Goal: Entertainment & Leisure: Consume media (video, audio)

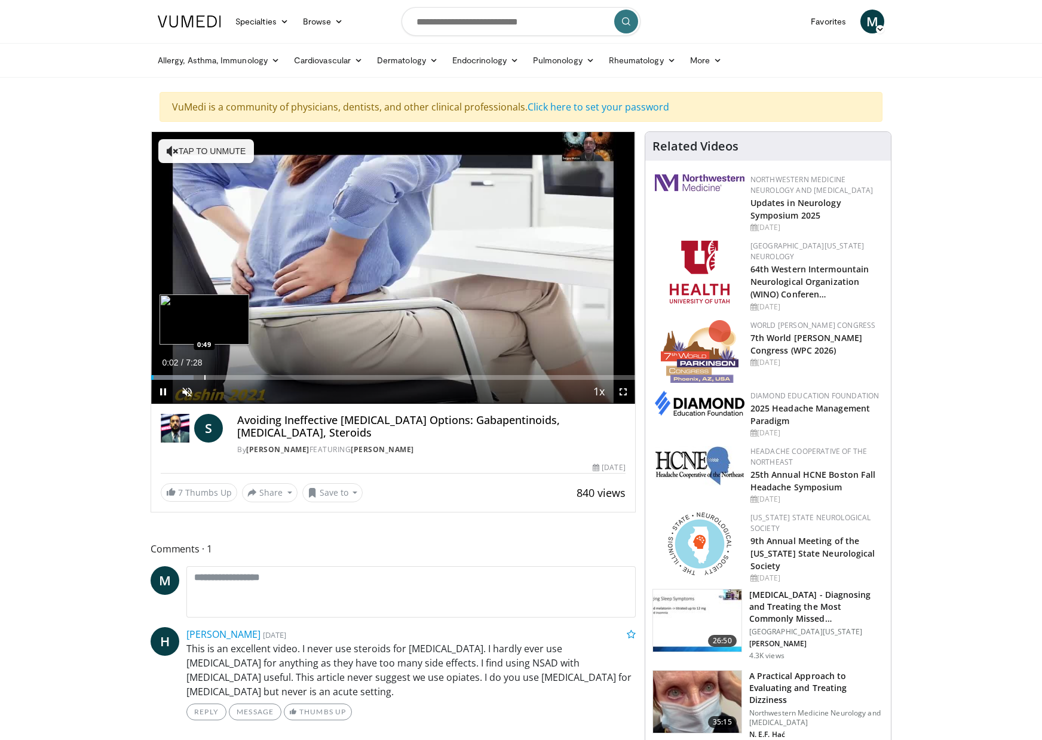
click at [204, 374] on div "Loaded : 8.83% 0:02 0:49" at bounding box center [393, 373] width 484 height 11
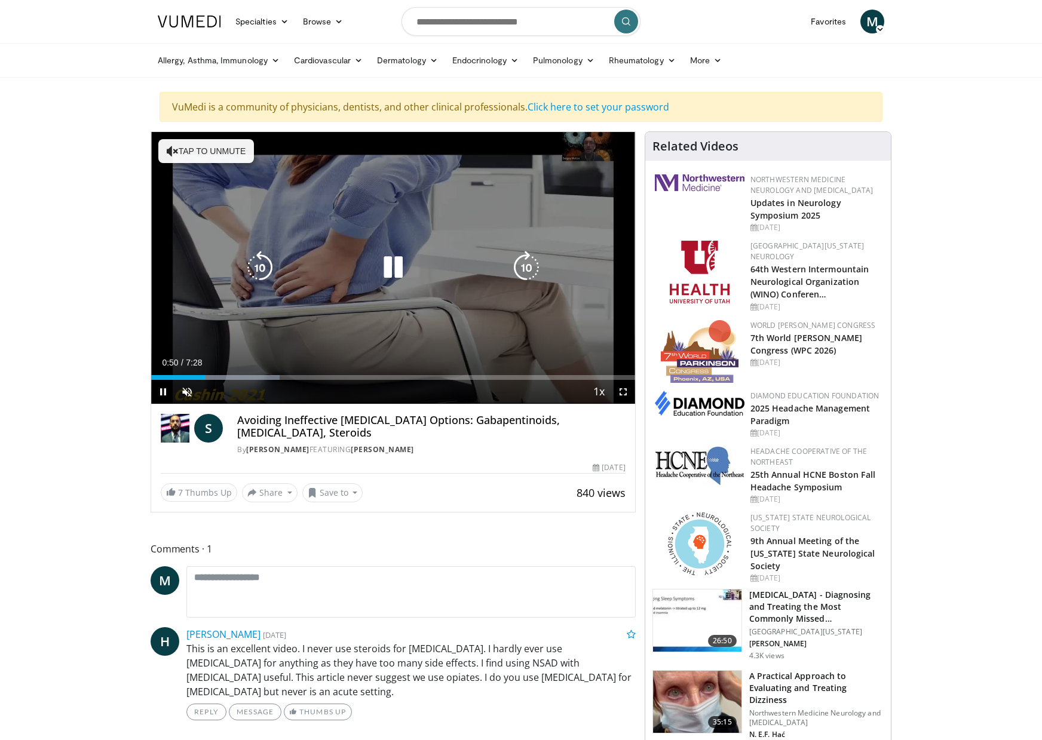
click at [395, 271] on icon "Video Player" at bounding box center [392, 267] width 33 height 33
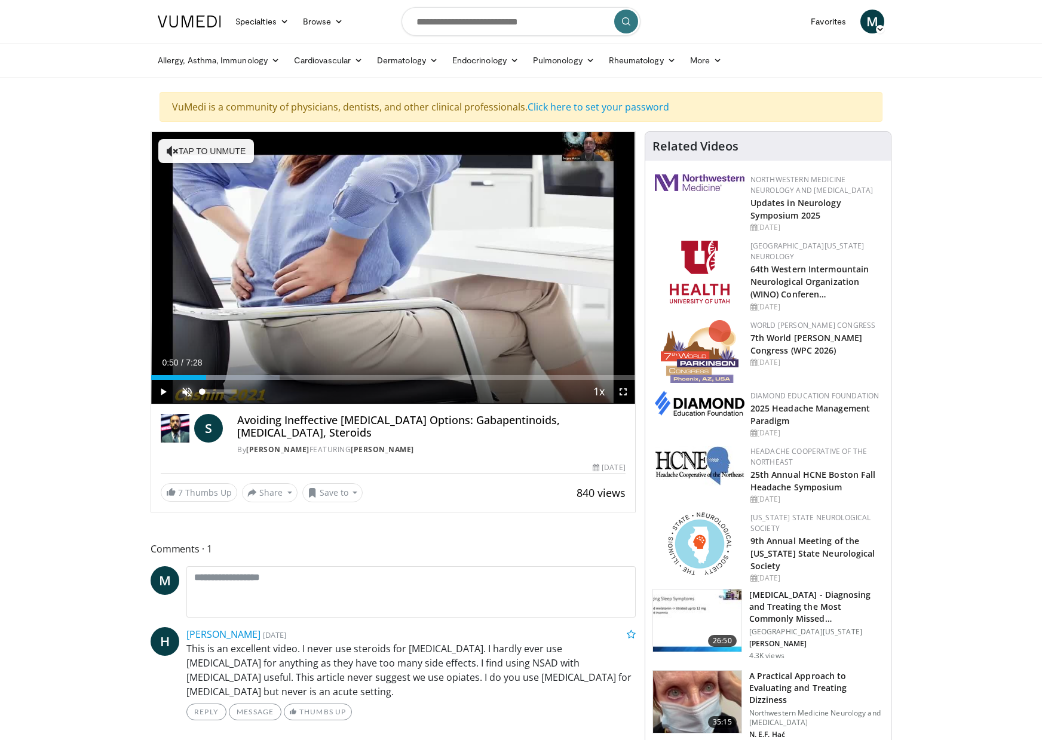
click at [185, 391] on span "Video Player" at bounding box center [187, 392] width 24 height 24
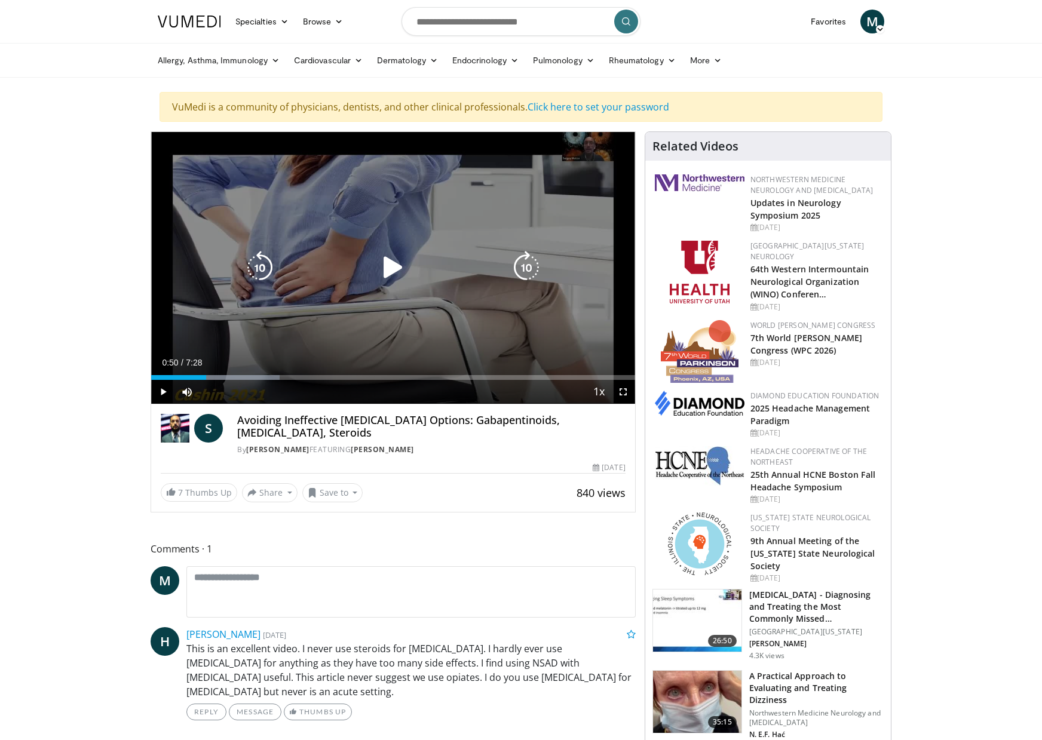
click at [412, 292] on div "10 seconds Tap to unmute" at bounding box center [393, 268] width 484 height 272
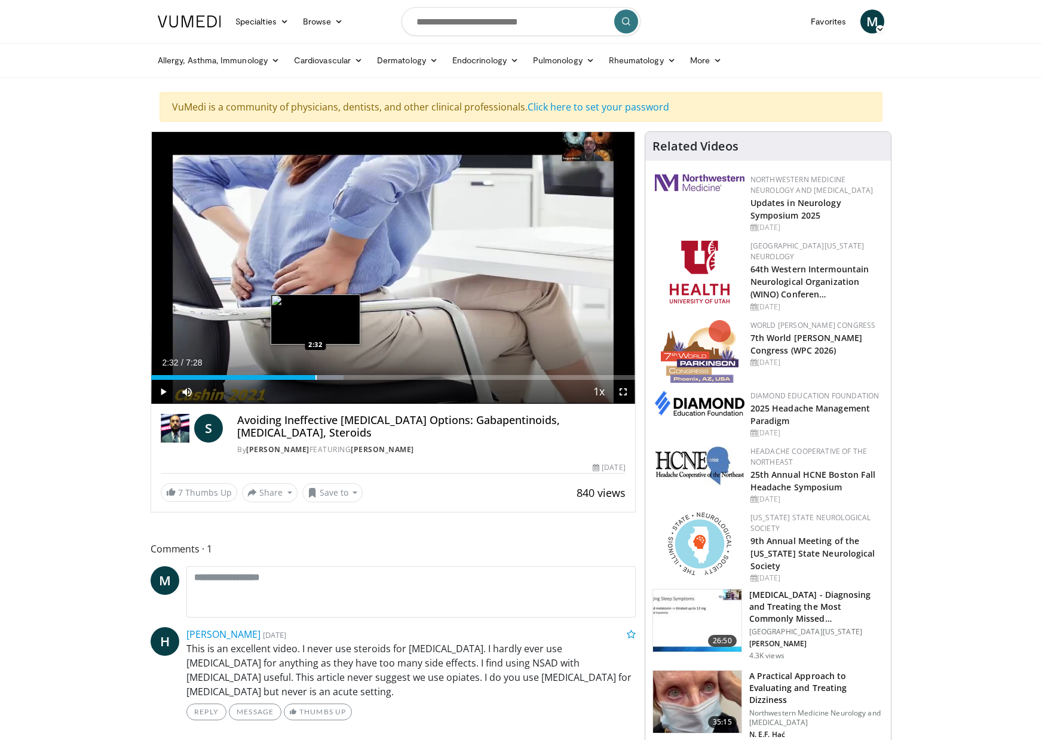
click at [315, 375] on div "Progress Bar" at bounding box center [315, 377] width 1 height 5
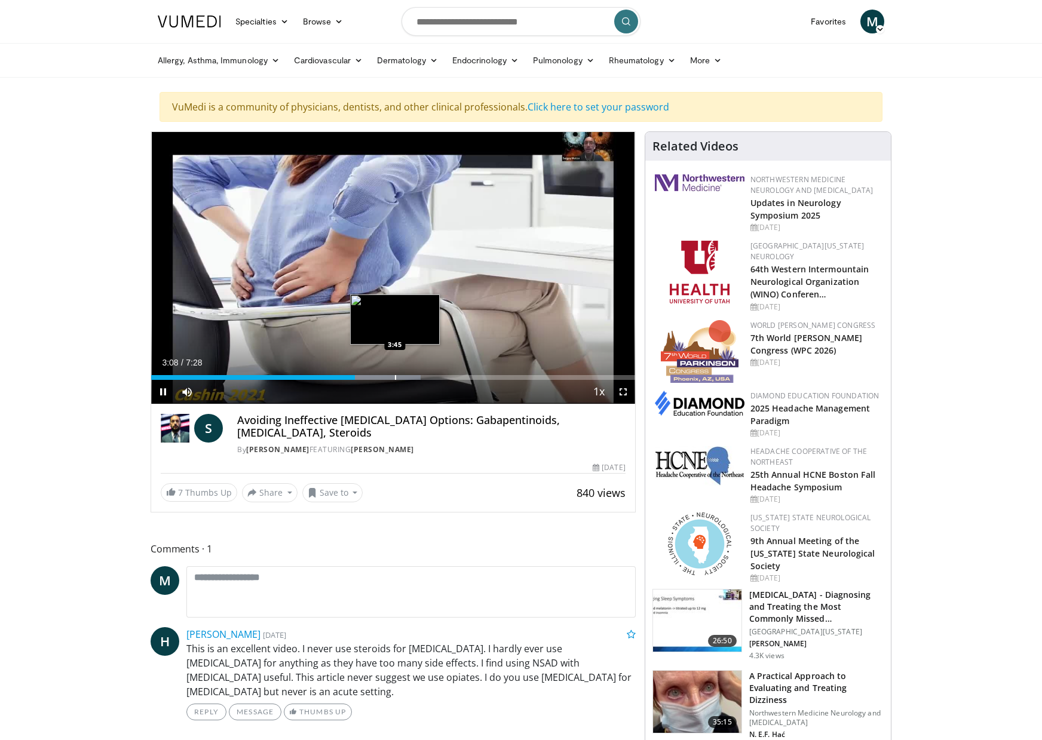
click at [395, 373] on div "Loaded : 55.75% 3:08 3:45" at bounding box center [393, 373] width 484 height 11
click at [438, 373] on div "Loaded : 68.56% 4:04 4:25" at bounding box center [393, 373] width 484 height 11
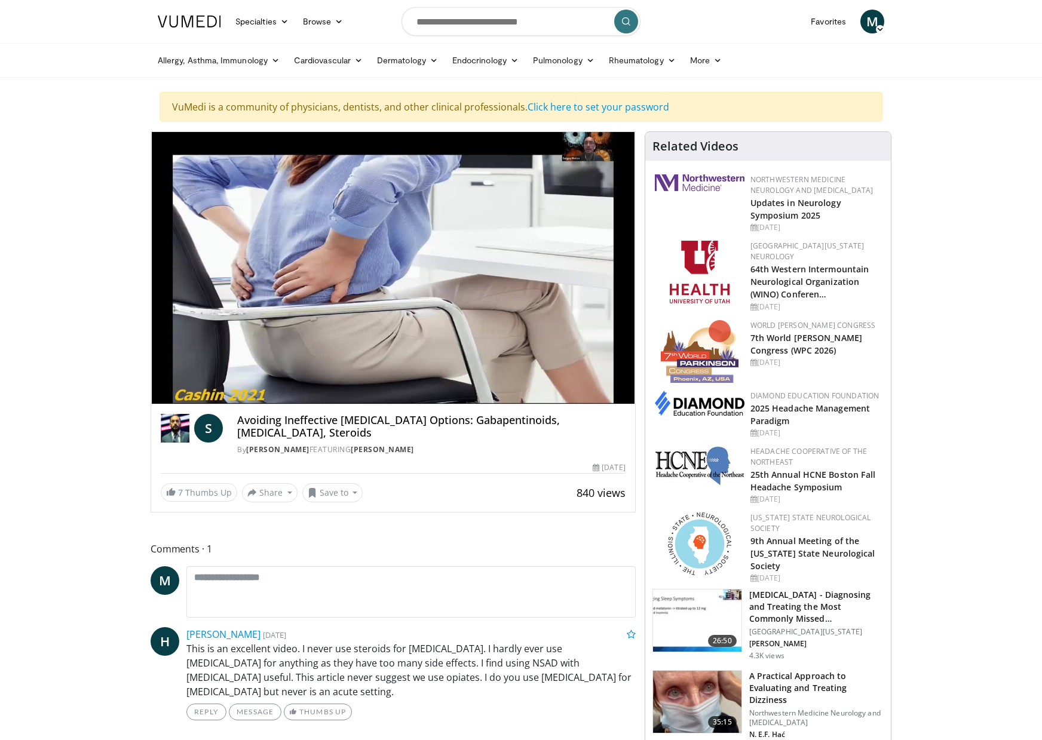
click at [459, 376] on video-js "**********" at bounding box center [393, 268] width 484 height 272
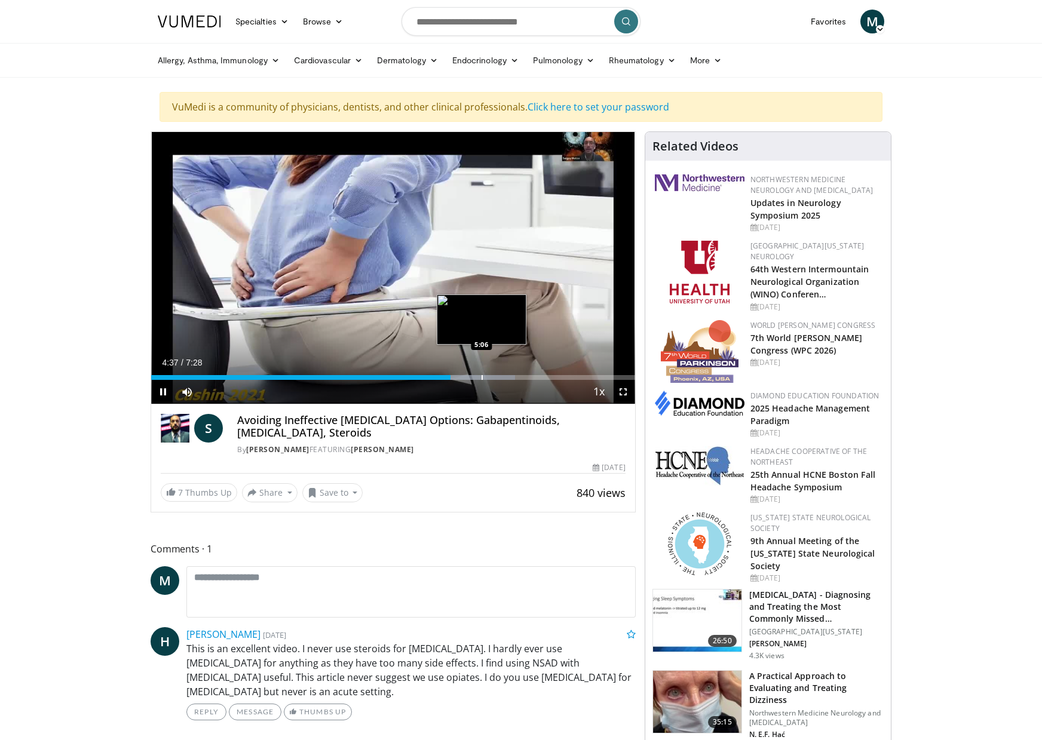
click at [481, 373] on div "Loaded : 75.19% 4:37 5:06" at bounding box center [393, 373] width 484 height 11
click at [509, 375] on div "Progress Bar" at bounding box center [509, 377] width 1 height 5
click at [537, 376] on div "Progress Bar" at bounding box center [537, 377] width 1 height 5
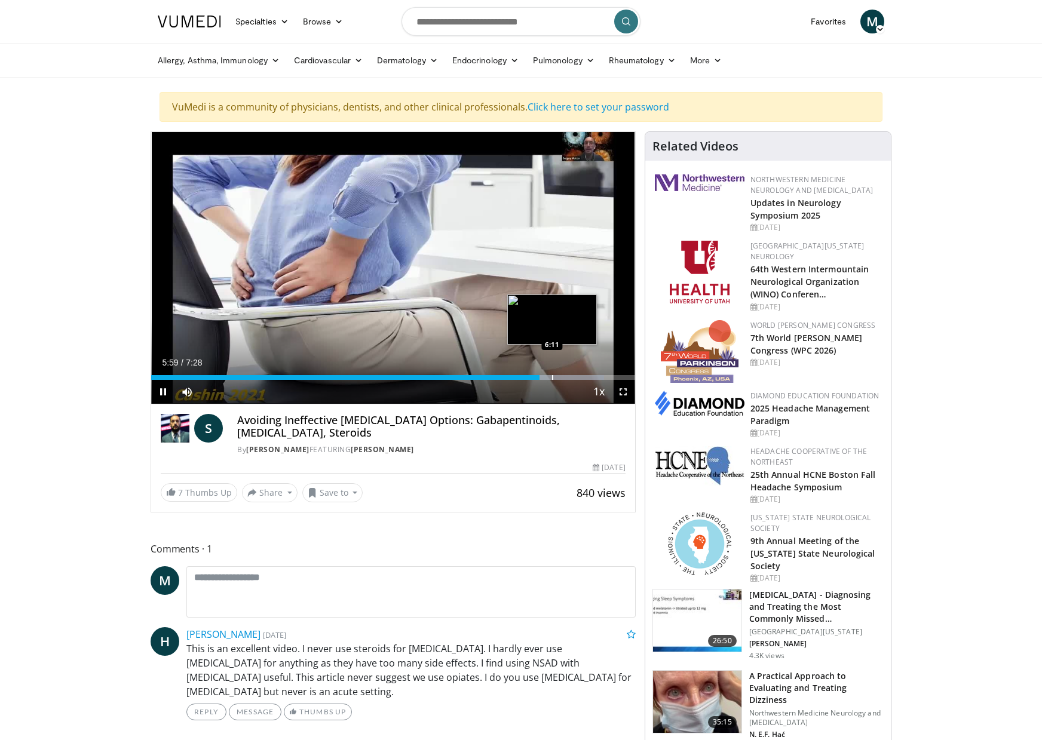
click at [552, 376] on div "Progress Bar" at bounding box center [552, 377] width 1 height 5
click at [573, 374] on div "Loaded : 98.11% 6:16 6:30" at bounding box center [393, 373] width 484 height 11
click at [582, 375] on div "Progress Bar" at bounding box center [582, 377] width 1 height 5
click at [598, 375] on div "Loaded : 100.00% 6:53 6:52" at bounding box center [393, 377] width 484 height 5
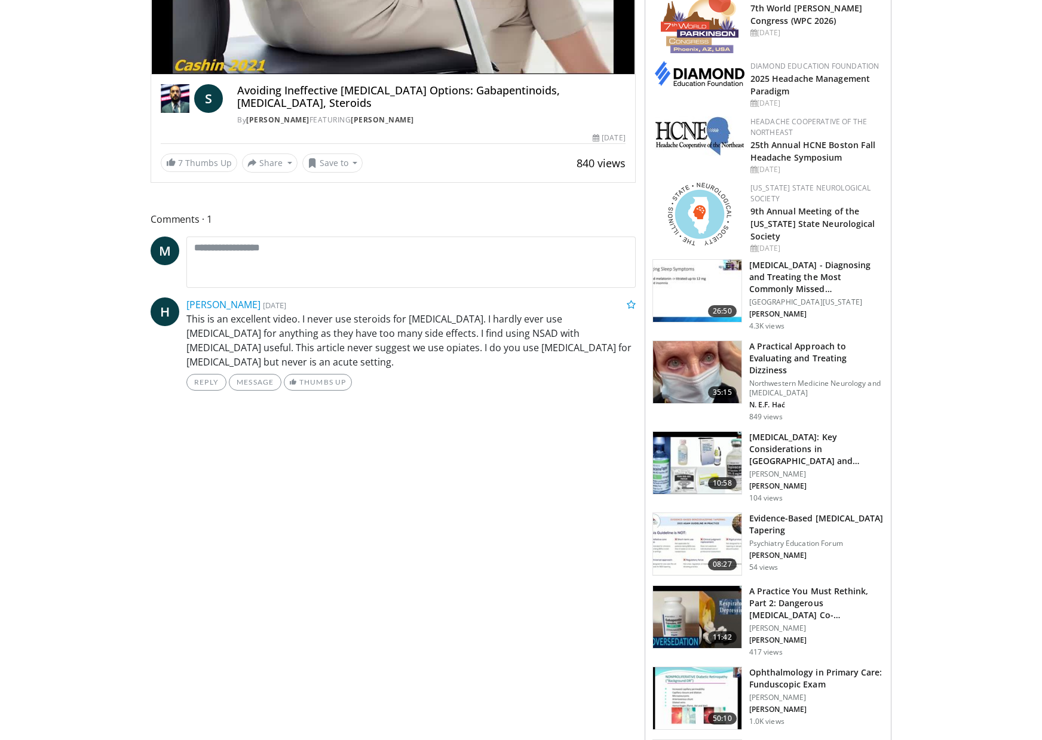
scroll to position [358, 0]
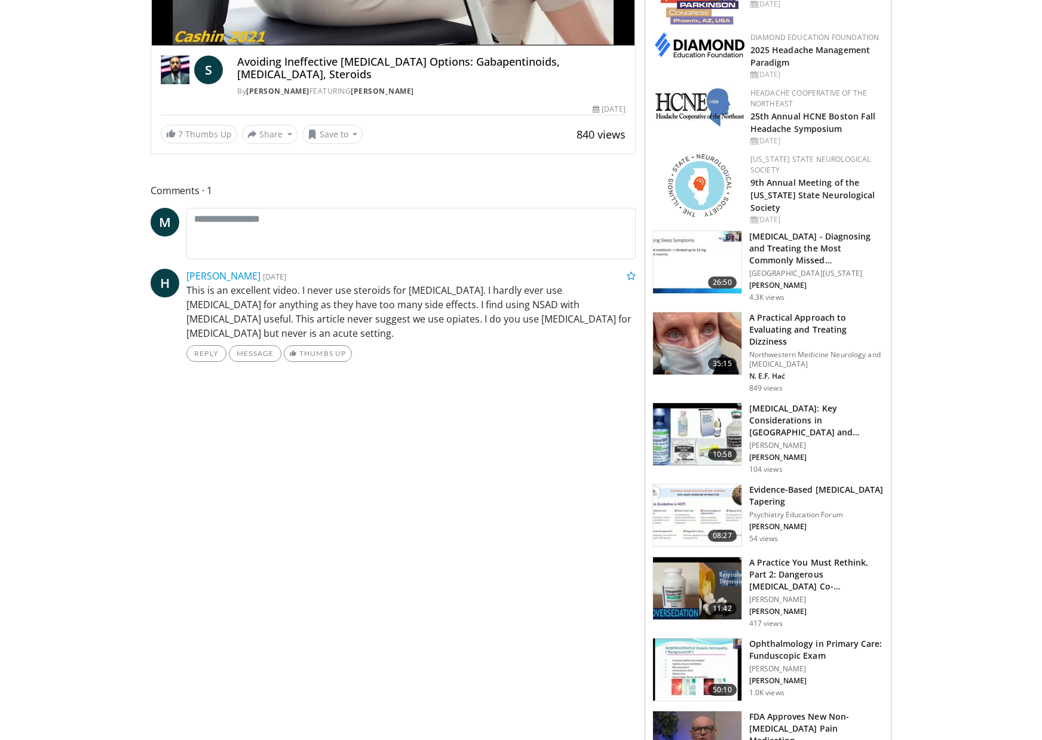
click at [692, 426] on img at bounding box center [697, 434] width 88 height 62
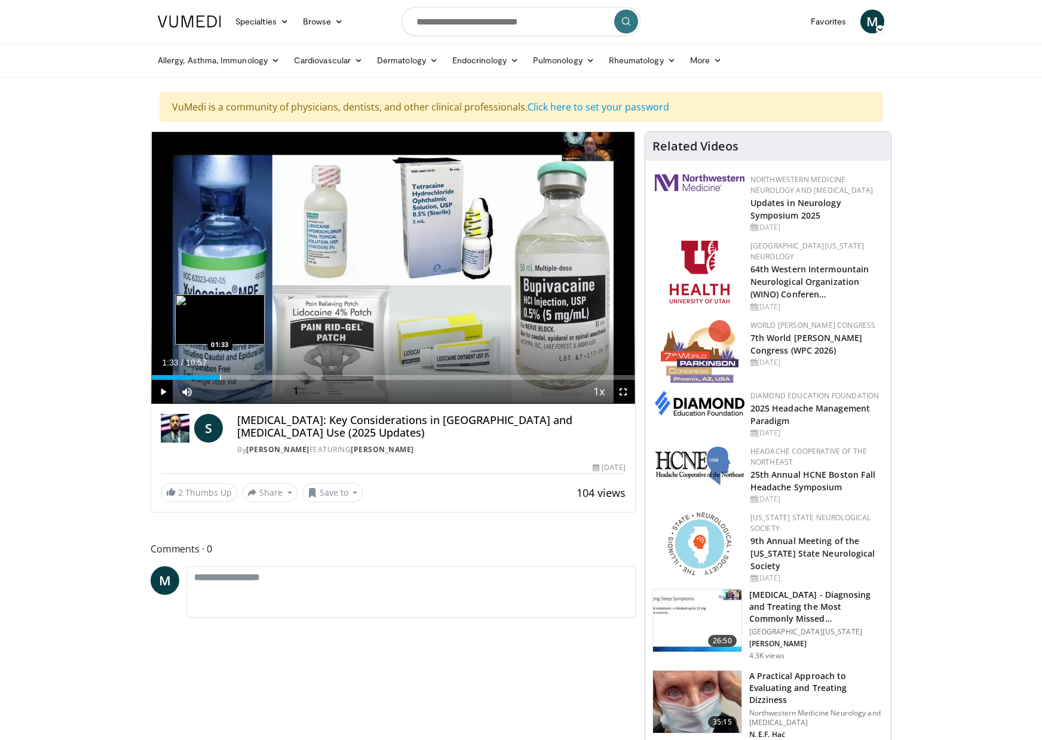
click at [220, 376] on div "Progress Bar" at bounding box center [220, 377] width 1 height 5
click at [250, 375] on div "Progress Bar" at bounding box center [250, 377] width 1 height 5
click at [274, 378] on div "Progress Bar" at bounding box center [273, 377] width 1 height 5
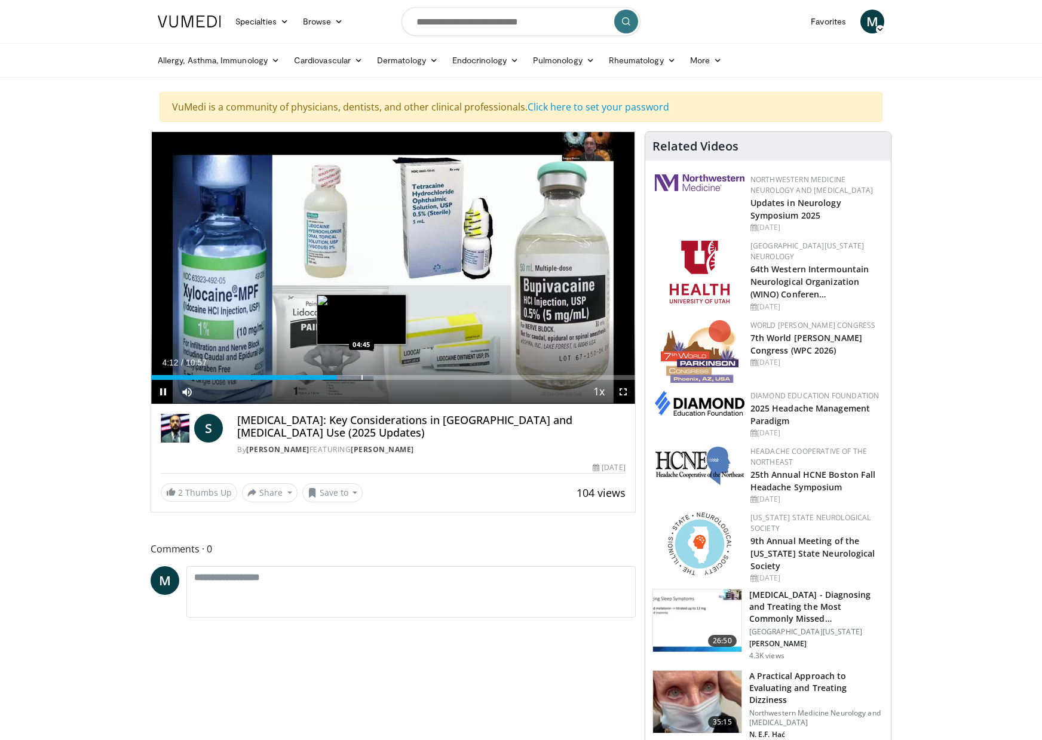
click at [361, 371] on div "Loaded : 48.24% 04:13 04:45" at bounding box center [393, 373] width 484 height 11
click at [397, 371] on div "Loaded : 54.27% 04:51 05:33" at bounding box center [393, 373] width 484 height 11
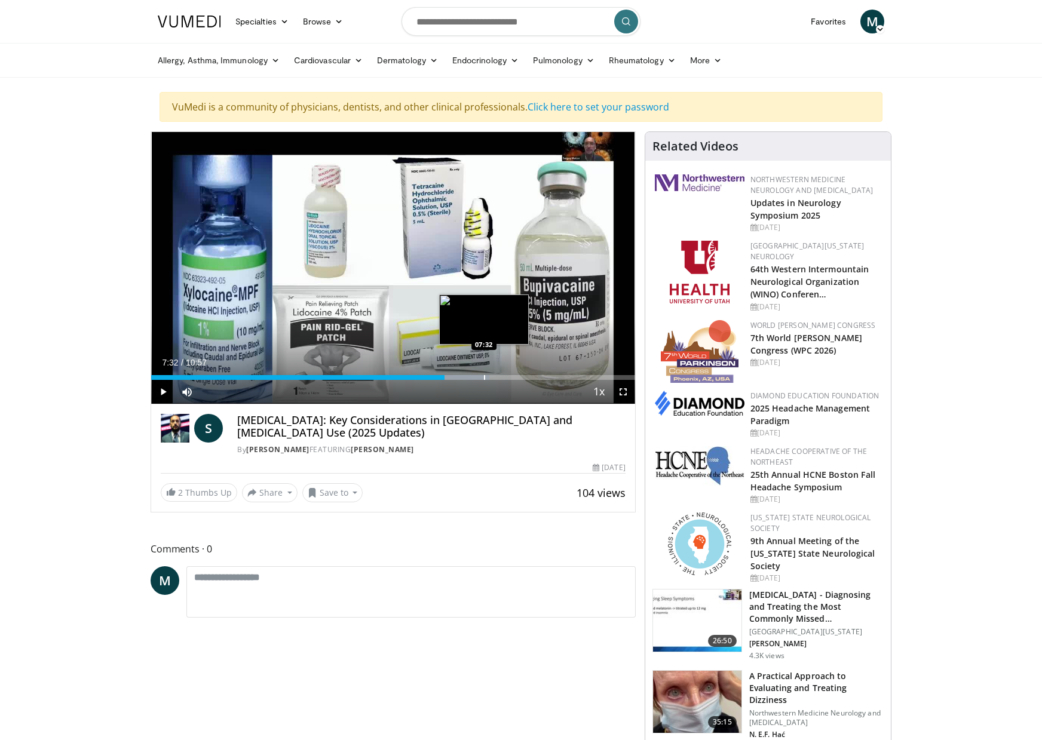
click at [484, 375] on div "Progress Bar" at bounding box center [484, 377] width 1 height 5
click at [500, 375] on div "Progress Bar" at bounding box center [500, 377] width 1 height 5
click at [525, 376] on div "Progress Bar" at bounding box center [525, 377] width 1 height 5
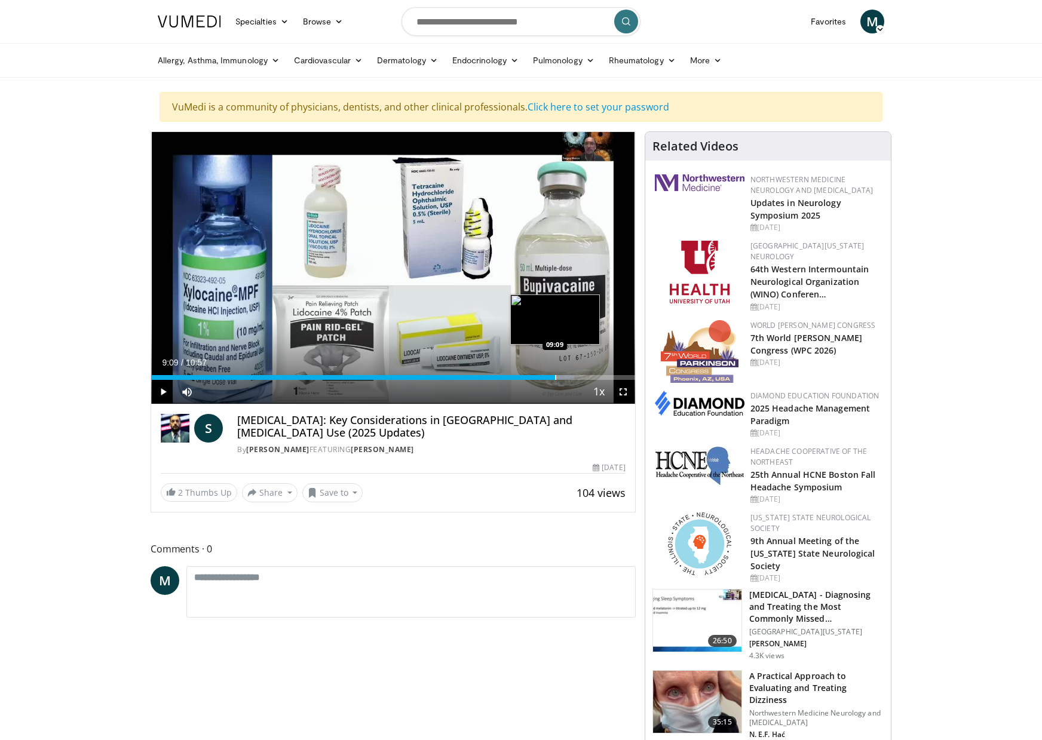
click at [555, 376] on div "Progress Bar" at bounding box center [555, 377] width 1 height 5
drag, startPoint x: 572, startPoint y: 377, endPoint x: 581, endPoint y: 378, distance: 8.4
click at [572, 378] on div "Progress Bar" at bounding box center [572, 377] width 1 height 5
drag, startPoint x: 593, startPoint y: 379, endPoint x: 603, endPoint y: 377, distance: 10.2
click at [594, 379] on div "Loaded : 97.28% 10:01 09:57" at bounding box center [393, 377] width 484 height 5
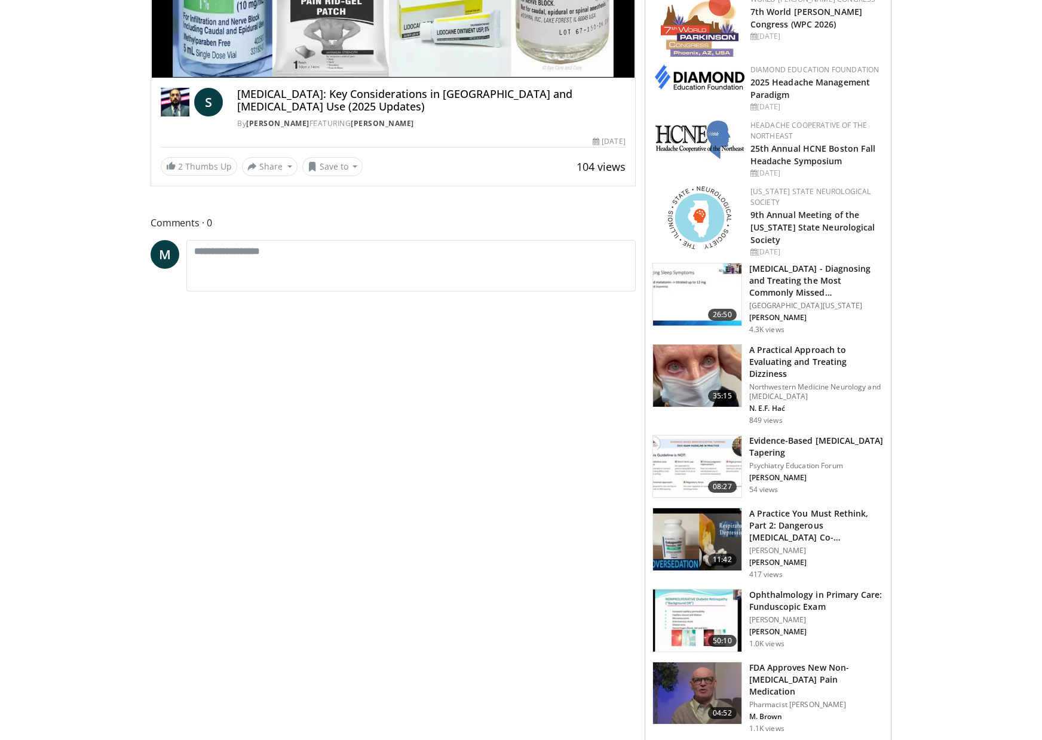
scroll to position [358, 0]
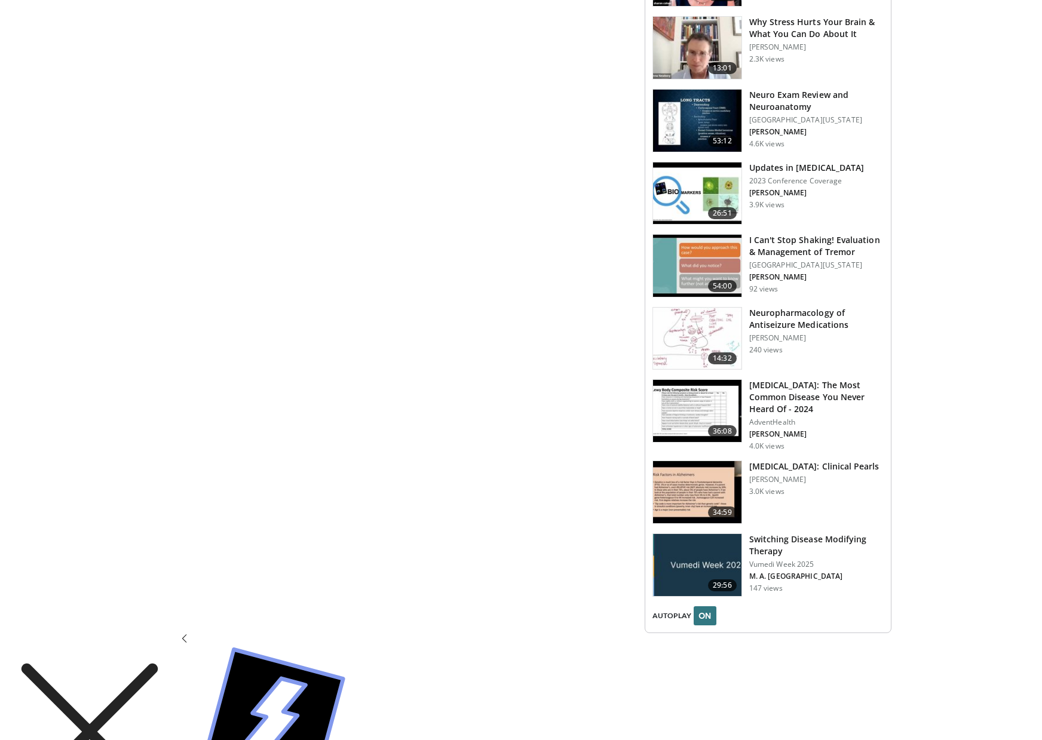
scroll to position [1374, 0]
